Goal: Task Accomplishment & Management: Manage account settings

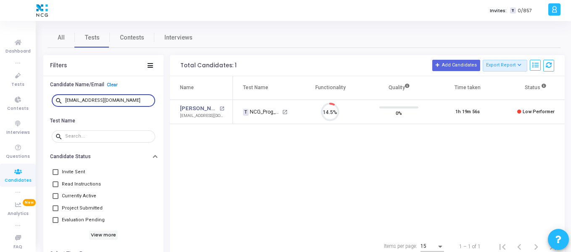
scroll to position [18, 21]
type input "[EMAIL_ADDRESS][DOMAIN_NAME]"
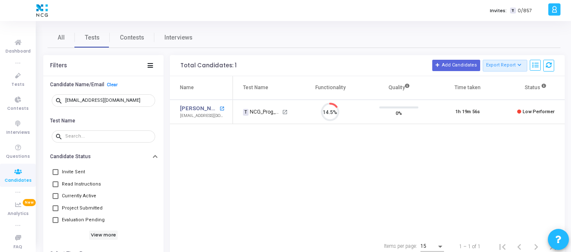
click at [220, 109] on mat-icon "open_in_new" at bounding box center [222, 108] width 5 height 5
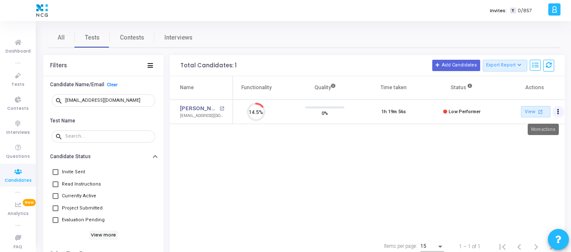
click at [556, 108] on button "Actions" at bounding box center [559, 112] width 12 height 12
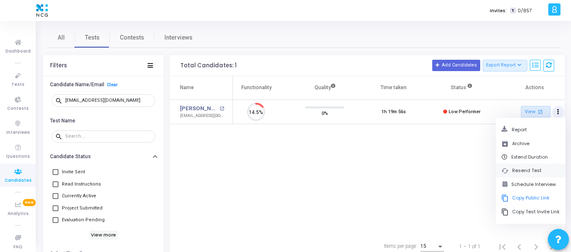
click at [532, 167] on button "cached Resend Test" at bounding box center [531, 171] width 70 height 14
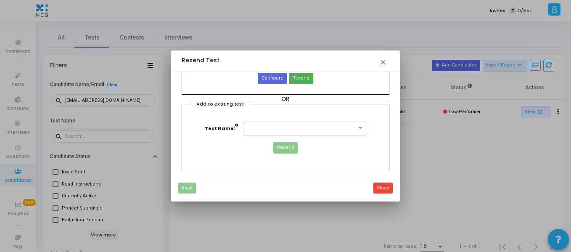
scroll to position [0, 0]
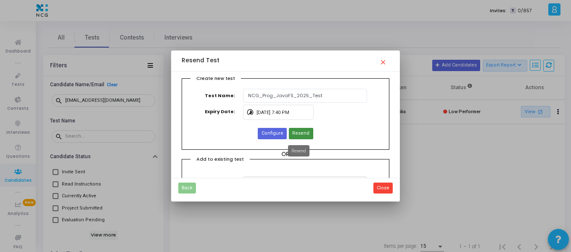
click at [300, 132] on span "Resend" at bounding box center [300, 133] width 17 height 7
